Goal: Task Accomplishment & Management: Complete application form

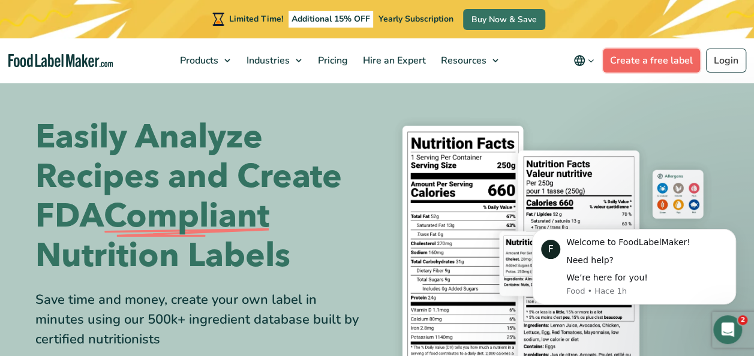
click at [653, 62] on link "Create a free label" at bounding box center [651, 61] width 97 height 24
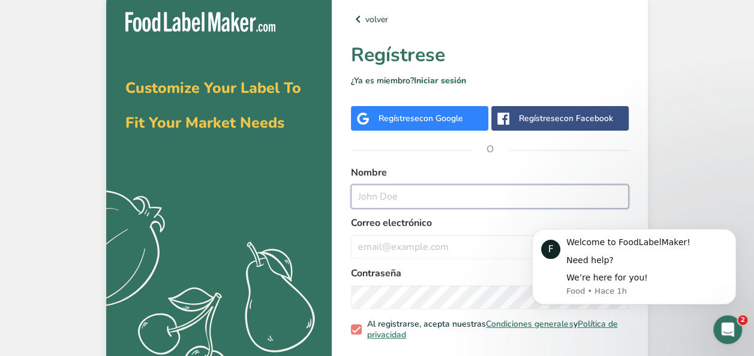
click at [403, 196] on input "text" at bounding box center [490, 197] width 278 height 24
type input "Cristina"
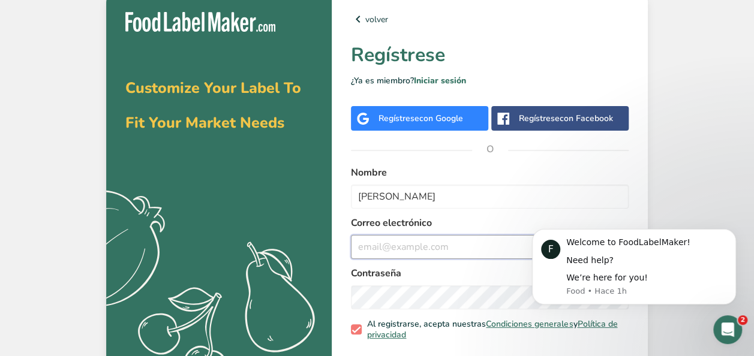
click at [407, 248] on input "email" at bounding box center [490, 247] width 278 height 24
type input "cristinadegonzalez10@gmail.com"
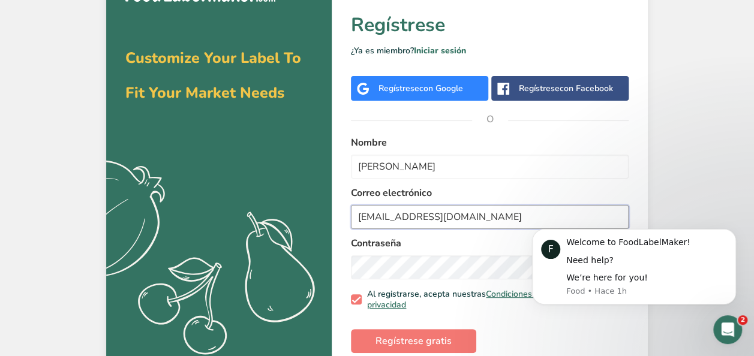
scroll to position [46, 0]
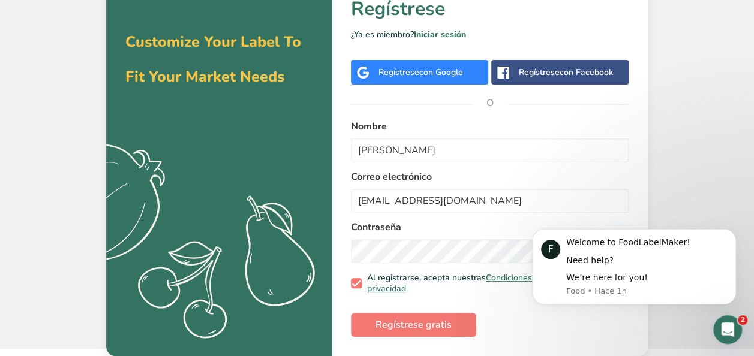
click at [724, 322] on icon "Abrir Intercom Messenger" at bounding box center [728, 330] width 20 height 20
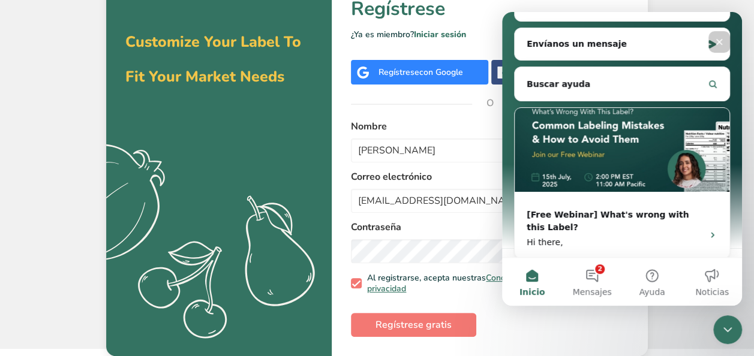
scroll to position [221, 0]
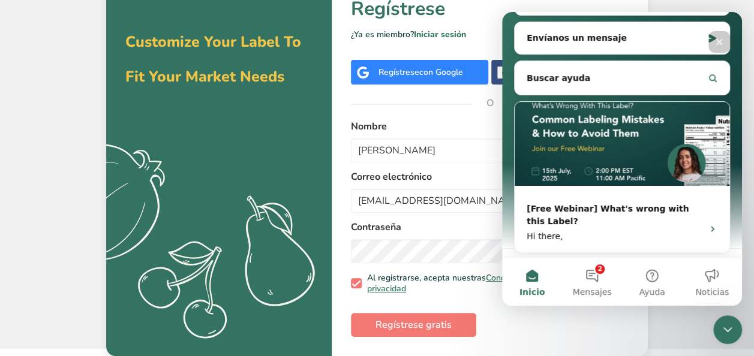
click at [524, 331] on form "Nombre Cristina Correo electrónico cristinadegonzalez10@gmail.com Contraseña Al…" at bounding box center [490, 228] width 278 height 218
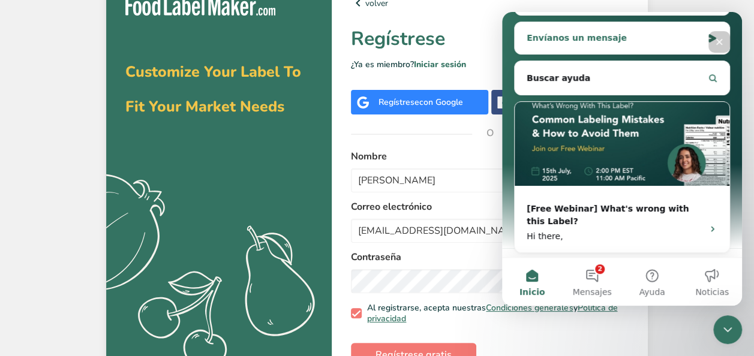
scroll to position [0, 0]
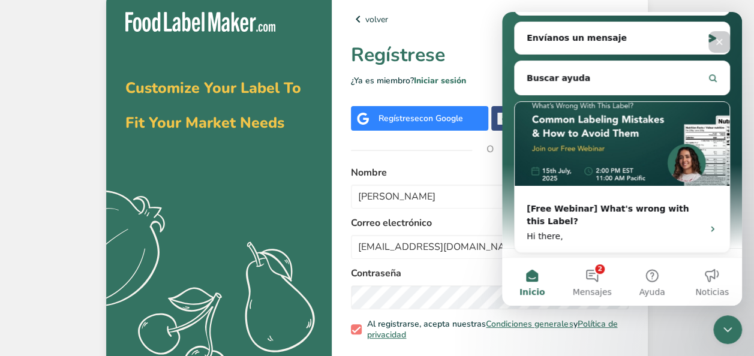
click at [719, 42] on icon "Cerrar" at bounding box center [719, 42] width 7 height 7
